Goal: Information Seeking & Learning: Learn about a topic

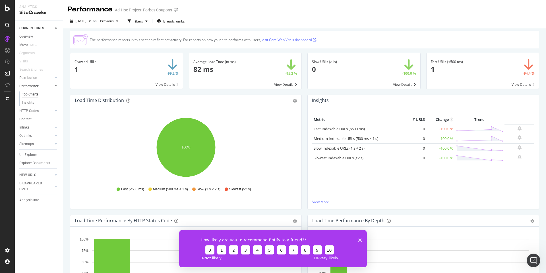
click at [20, 8] on div "Analytics" at bounding box center [38, 7] width 39 height 5
click at [8, 10] on icon at bounding box center [7, 8] width 5 height 7
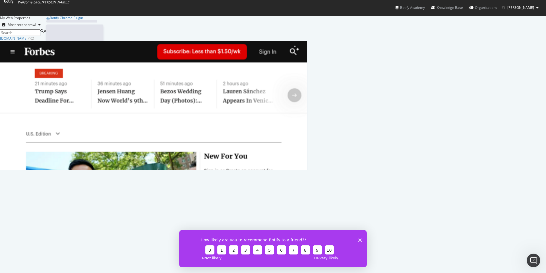
scroll to position [273, 546]
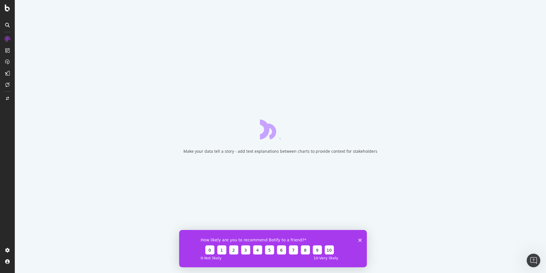
click at [362, 239] on div "How likely are you to recommend Botify to a friend? 0 1 2 3 4 5 6 7 8 9 10 0 - …" at bounding box center [273, 247] width 188 height 37
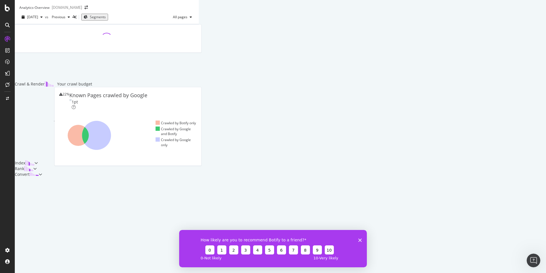
click at [361, 240] on polygon "Close survey" at bounding box center [359, 239] width 3 height 3
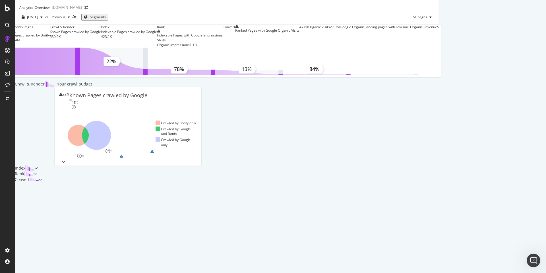
scroll to position [157, 0]
click at [34, 171] on div at bounding box center [29, 168] width 9 height 6
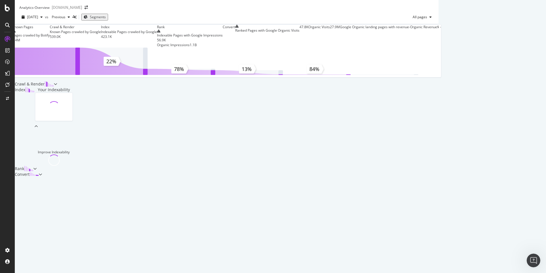
scroll to position [112, 0]
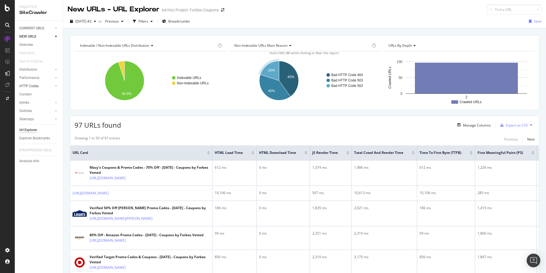
click at [45, 85] on link "HTTP Codes" at bounding box center [36, 86] width 34 height 6
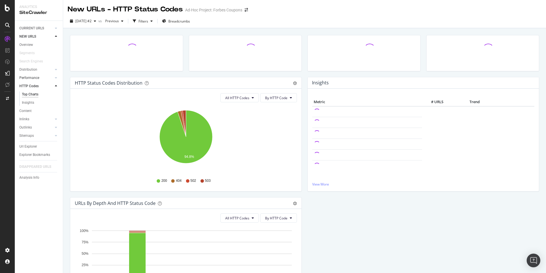
click at [39, 77] on link "Performance" at bounding box center [36, 78] width 34 height 6
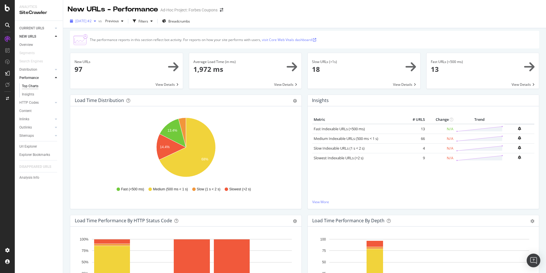
click at [98, 21] on div "button" at bounding box center [95, 20] width 7 height 3
click at [64, 116] on div "The performance reports in this section reflect bot activity. For reports on ho…" at bounding box center [304, 164] width 483 height 273
